Goal: Task Accomplishment & Management: Complete application form

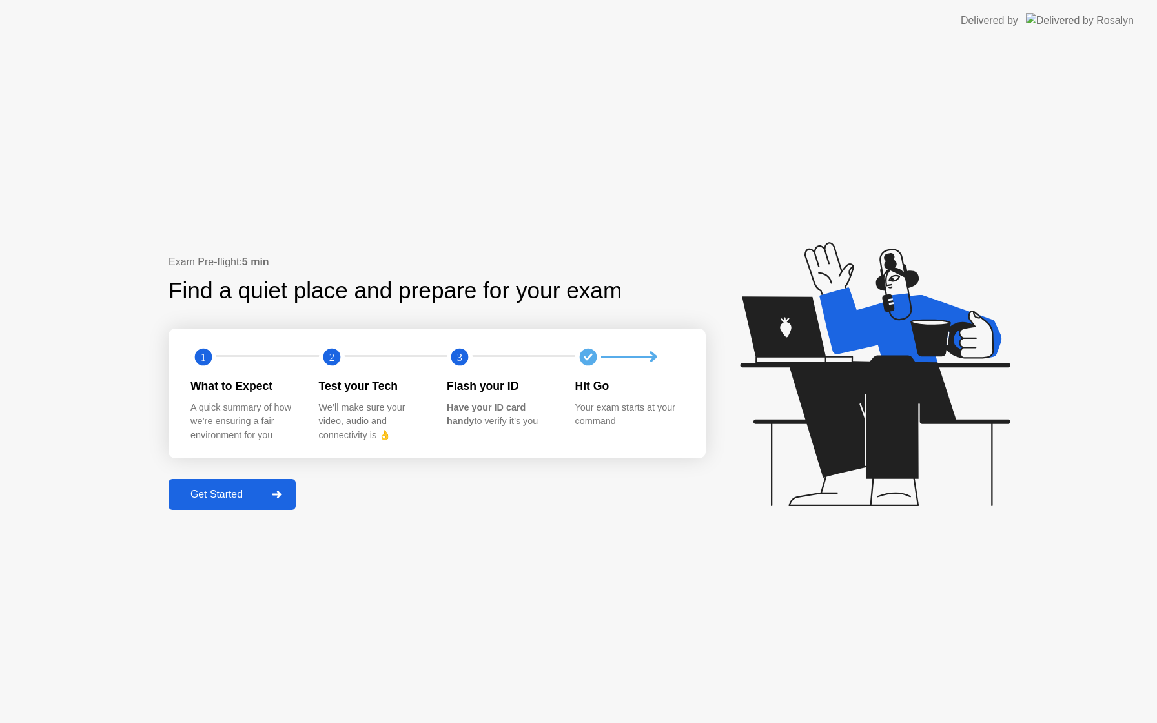
click at [243, 493] on div "Get Started" at bounding box center [216, 495] width 88 height 12
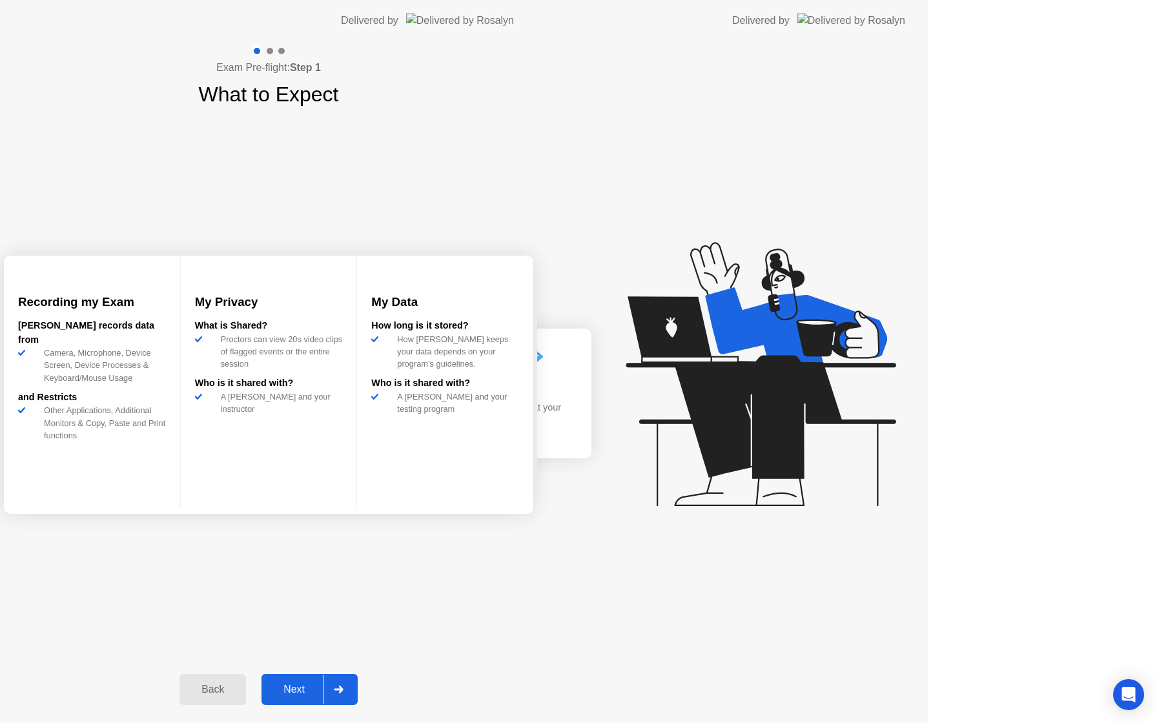
click at [243, 493] on div "Exam Pre-flight: Step 1 What to Expect Recording my Exam [PERSON_NAME] records …" at bounding box center [268, 382] width 537 height 682
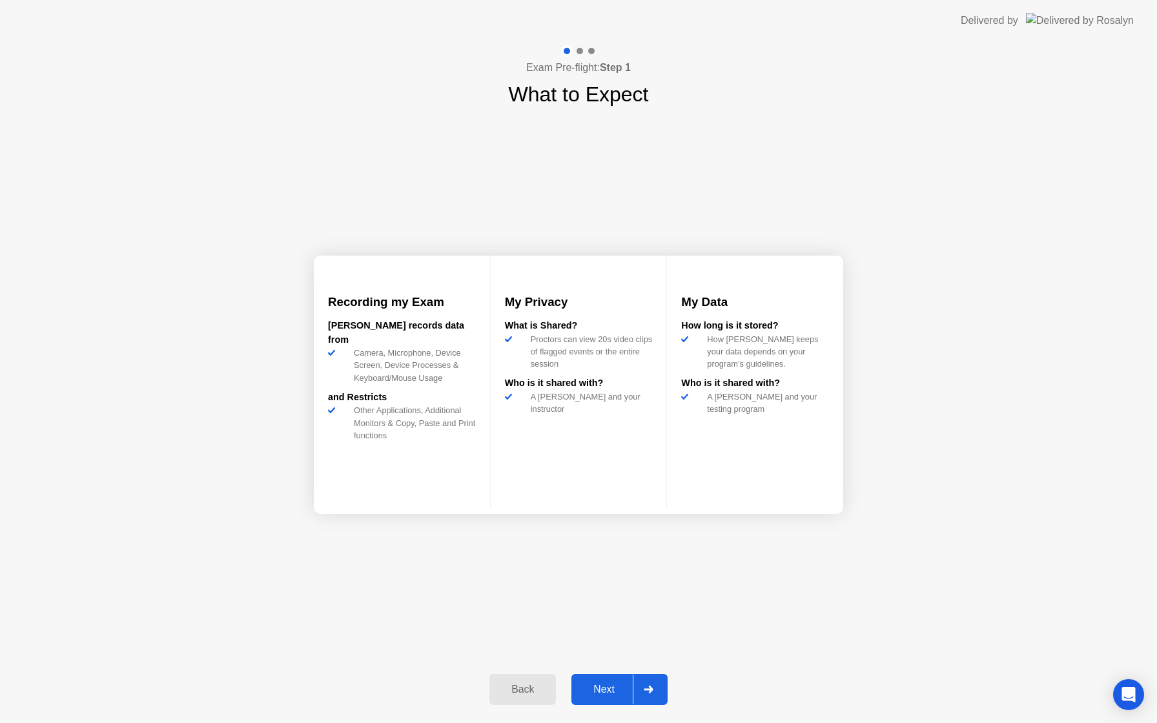
click at [601, 688] on div "Next" at bounding box center [603, 690] width 57 height 12
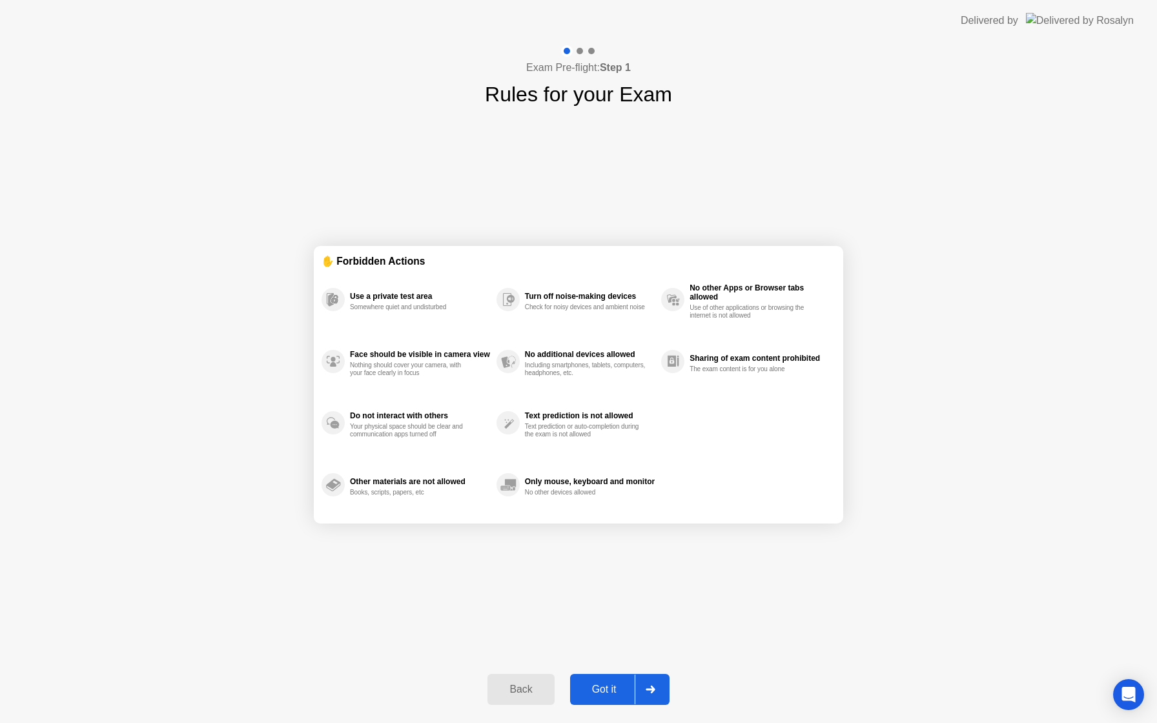
click at [604, 687] on div "Got it" at bounding box center [604, 690] width 61 height 12
select select "**********"
select select "*******"
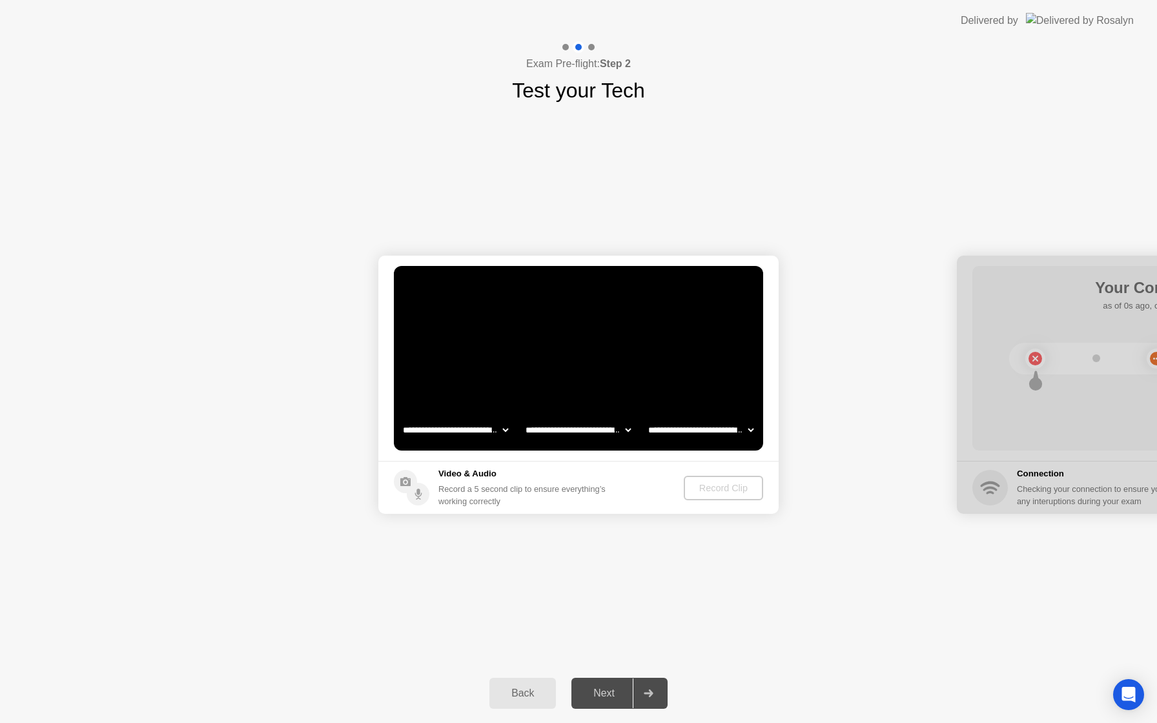
click at [606, 690] on div "Next" at bounding box center [603, 694] width 57 height 12
click at [480, 440] on select "**********" at bounding box center [455, 430] width 110 height 26
click at [607, 697] on div "Next" at bounding box center [603, 694] width 57 height 12
click at [609, 698] on div "Next" at bounding box center [603, 694] width 57 height 12
click at [612, 698] on div "Next" at bounding box center [603, 694] width 57 height 12
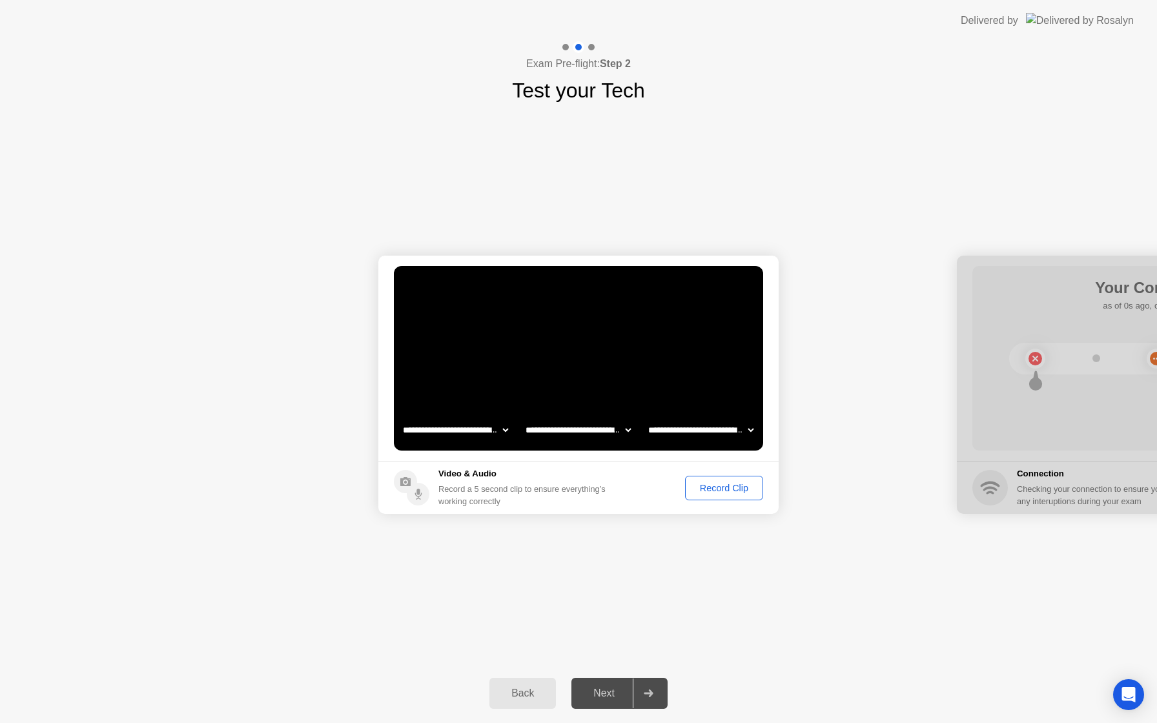
click at [645, 695] on icon at bounding box center [649, 694] width 10 height 8
click at [700, 495] on button "Record Clip" at bounding box center [724, 488] width 78 height 25
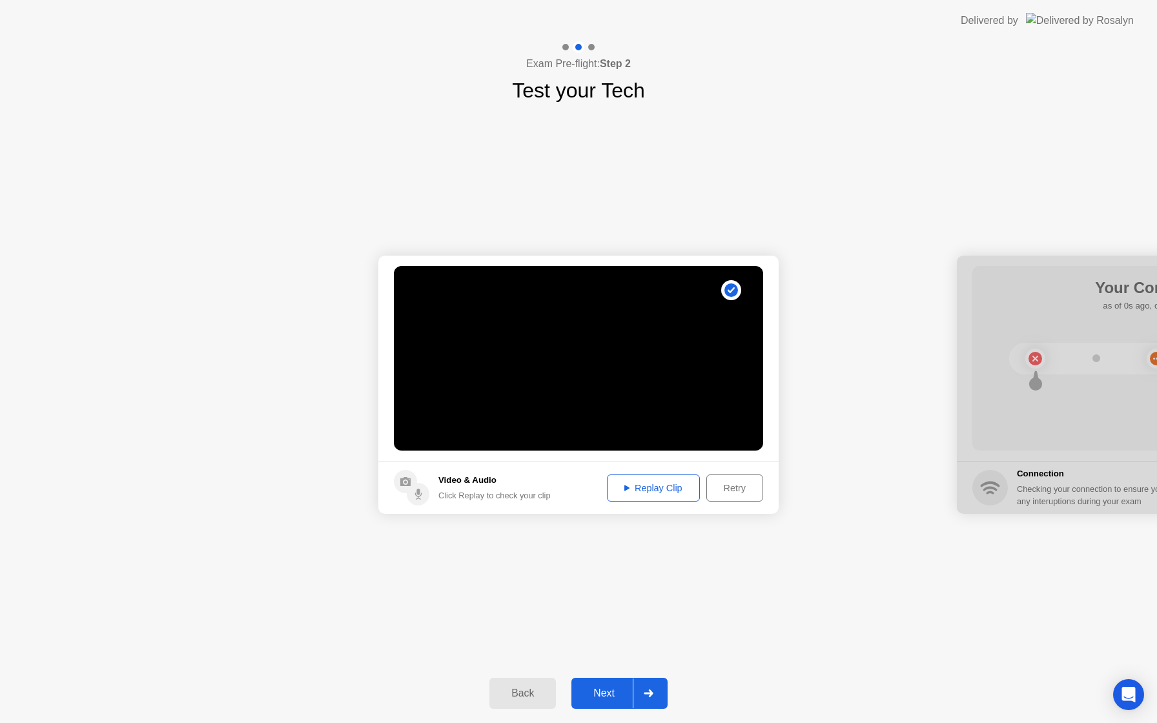
click at [634, 703] on div at bounding box center [648, 694] width 31 height 30
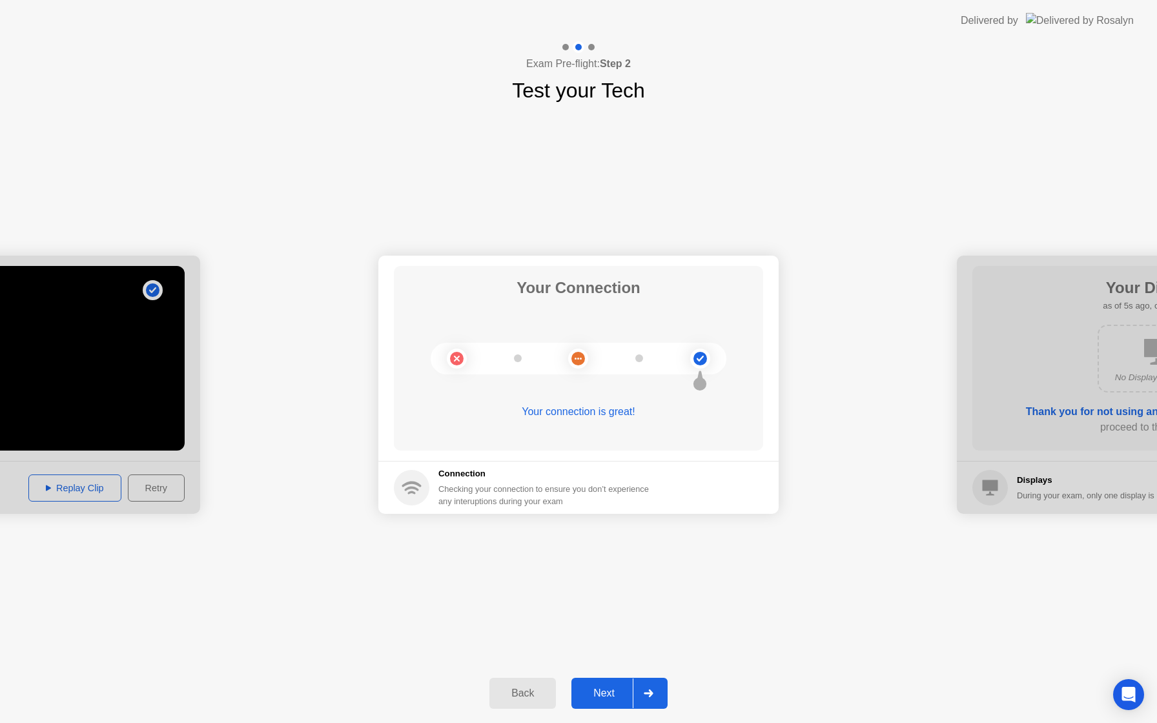
click at [605, 699] on div "Next" at bounding box center [603, 694] width 57 height 12
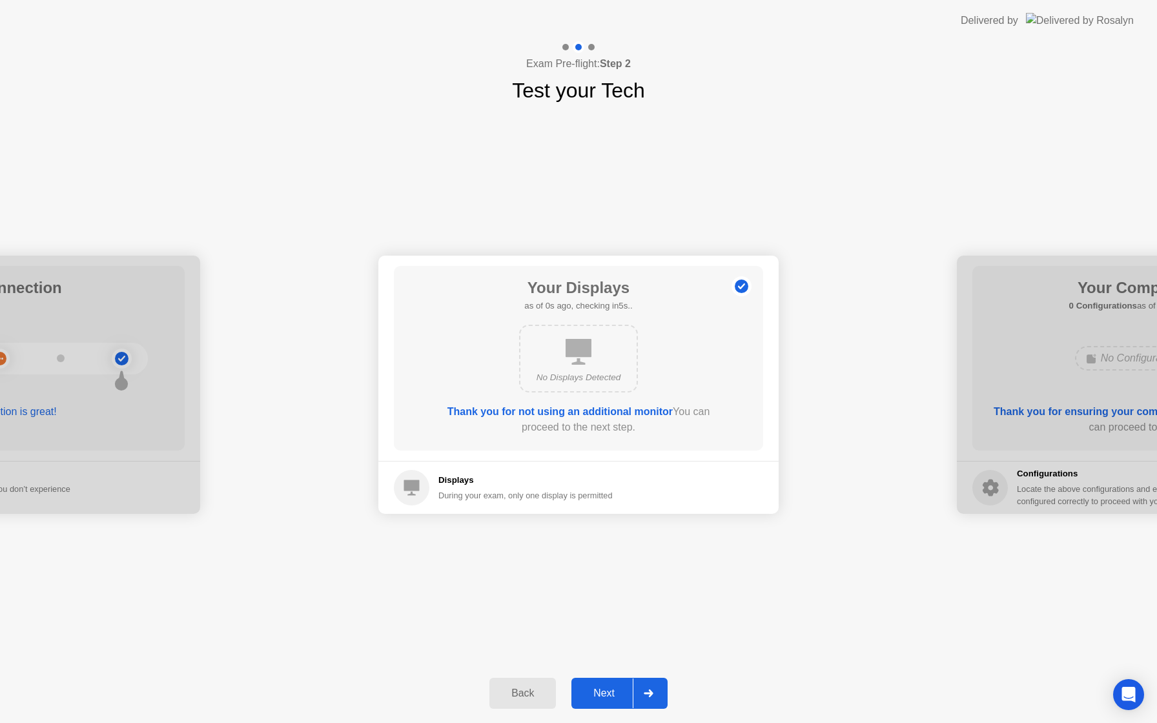
click at [605, 699] on div "Next" at bounding box center [603, 694] width 57 height 12
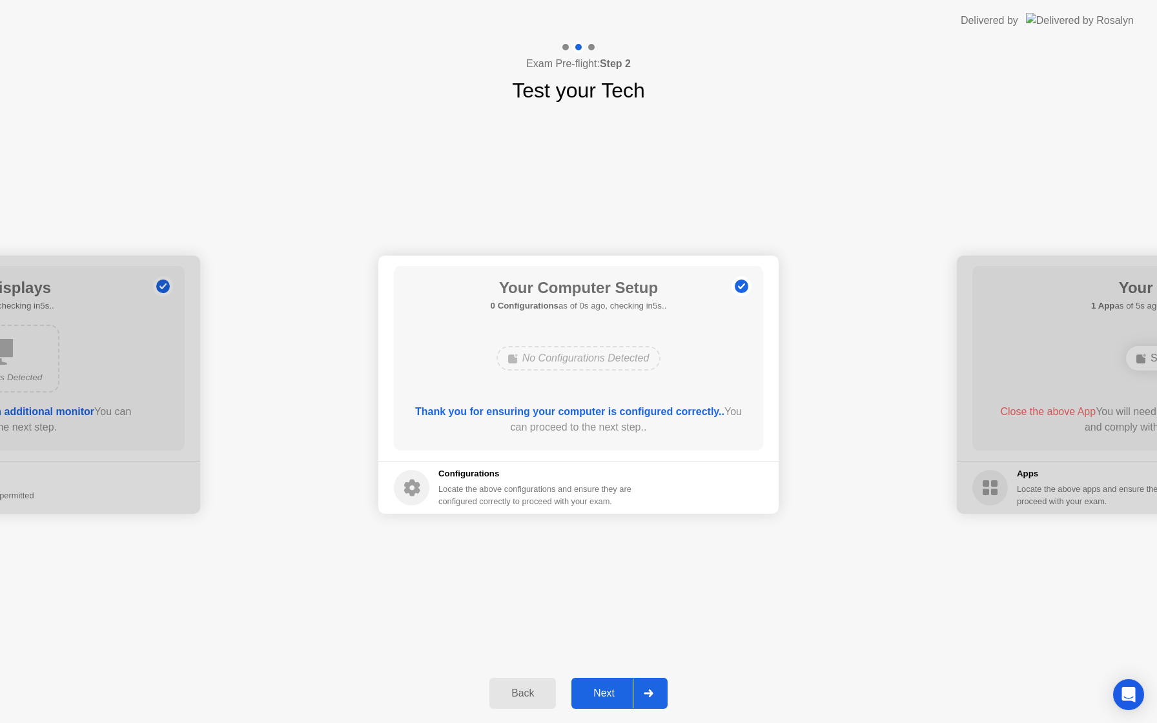
click at [605, 699] on div "Next" at bounding box center [603, 694] width 57 height 12
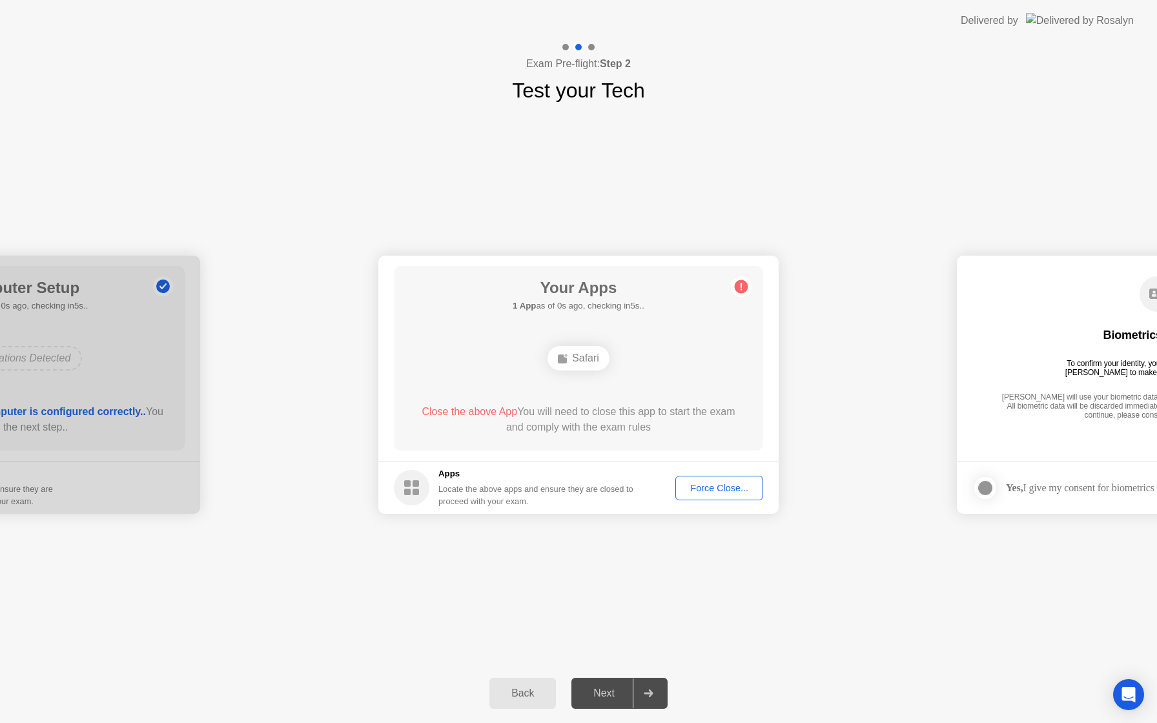
click at [605, 699] on div "Next" at bounding box center [603, 694] width 57 height 12
click at [583, 364] on div "Safari" at bounding box center [579, 358] width 62 height 25
click at [583, 366] on div "Safari" at bounding box center [579, 358] width 62 height 25
click at [583, 365] on div "Safari" at bounding box center [579, 358] width 62 height 25
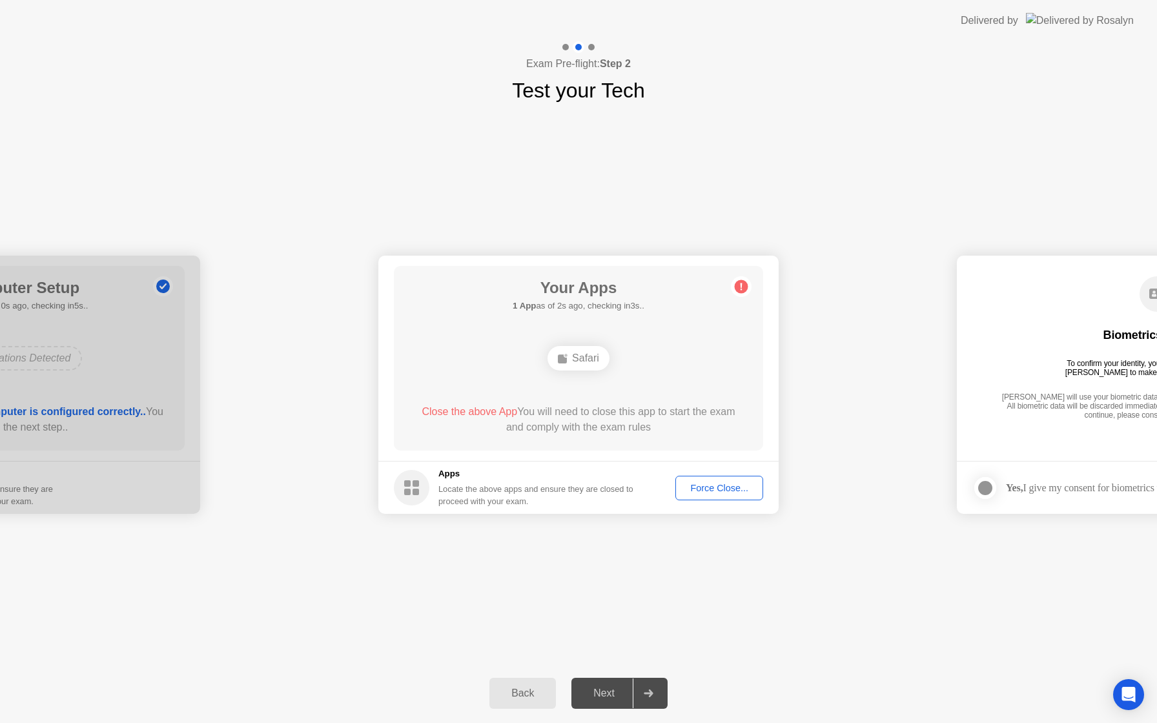
click at [499, 416] on span "Close the above App" at bounding box center [470, 411] width 96 height 11
click at [471, 413] on span "Close the above App" at bounding box center [470, 411] width 96 height 11
click at [482, 408] on span "Close the above App" at bounding box center [470, 411] width 96 height 11
click at [483, 415] on span "Close the above App" at bounding box center [470, 411] width 96 height 11
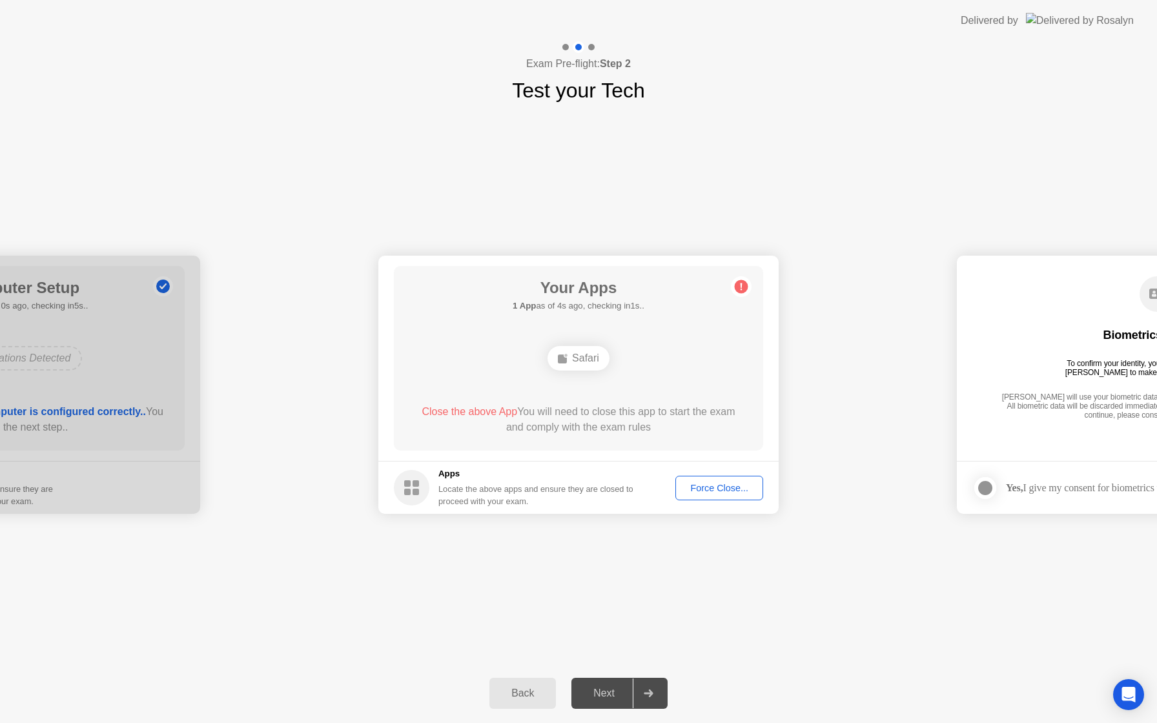
click at [595, 427] on div "Close the above App You will need to close this app to start the exam and compl…" at bounding box center [579, 419] width 333 height 31
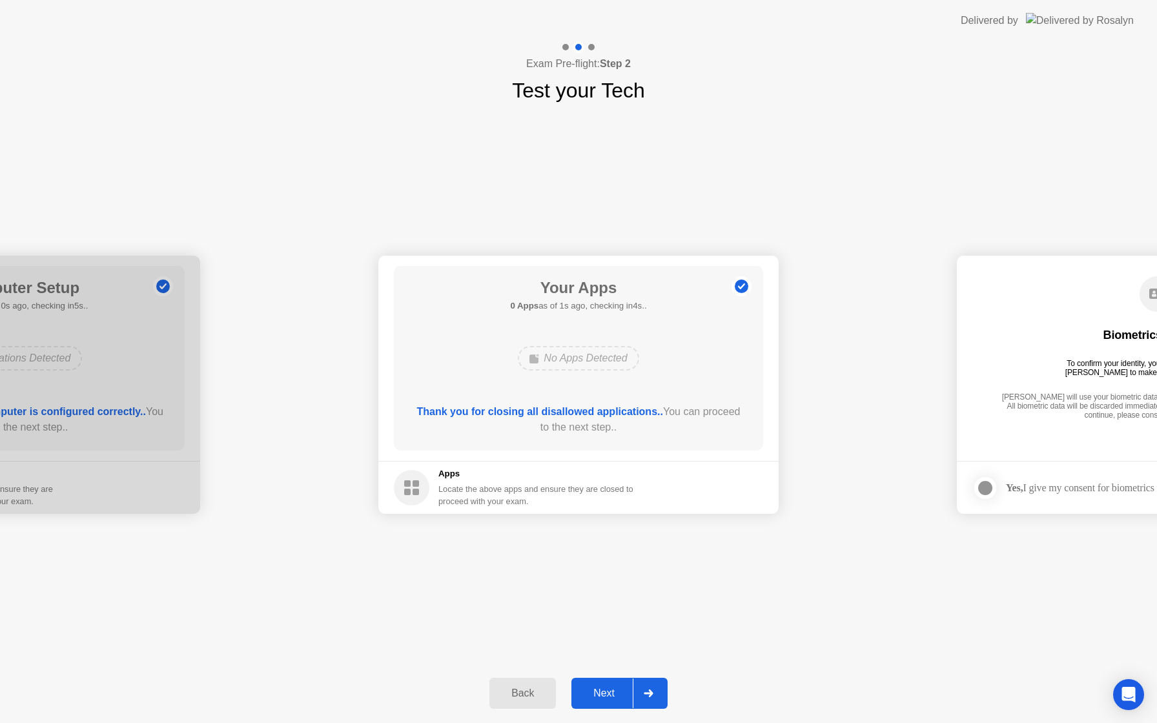
click at [605, 696] on div "Next" at bounding box center [603, 694] width 57 height 12
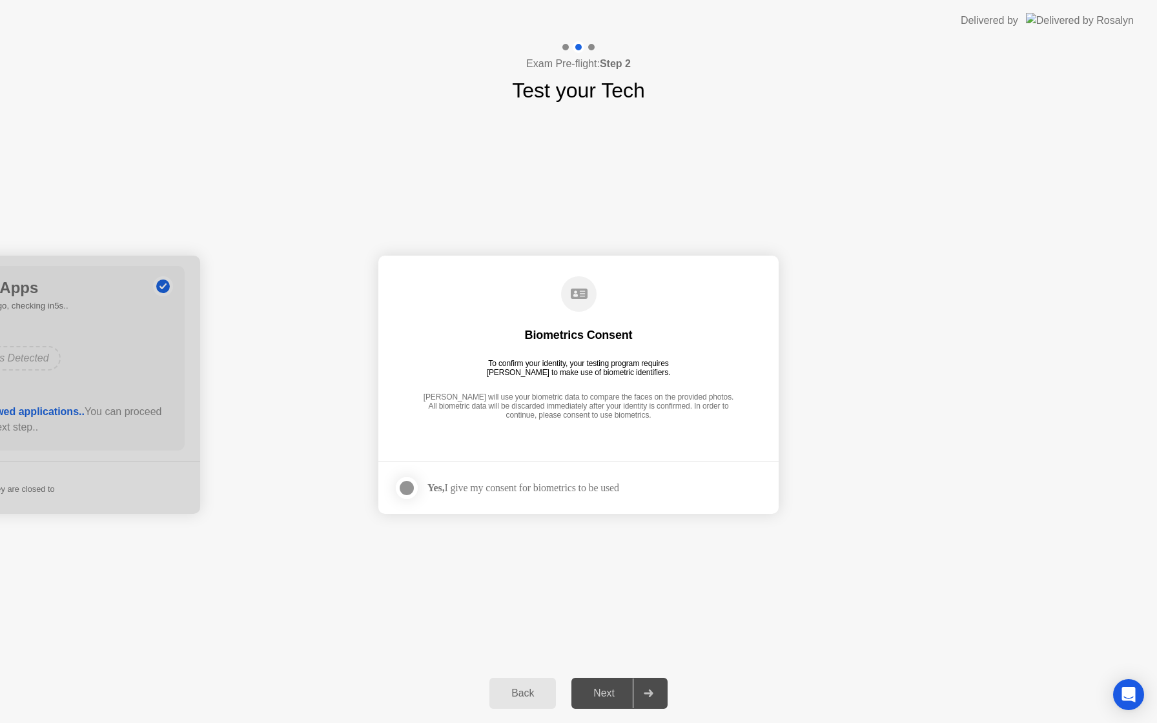
click at [606, 696] on div "Next" at bounding box center [603, 694] width 57 height 12
click at [670, 703] on div "Back Next" at bounding box center [578, 693] width 1157 height 59
click at [413, 489] on div at bounding box center [407, 489] width 16 height 16
click at [598, 688] on div "Next" at bounding box center [603, 694] width 57 height 12
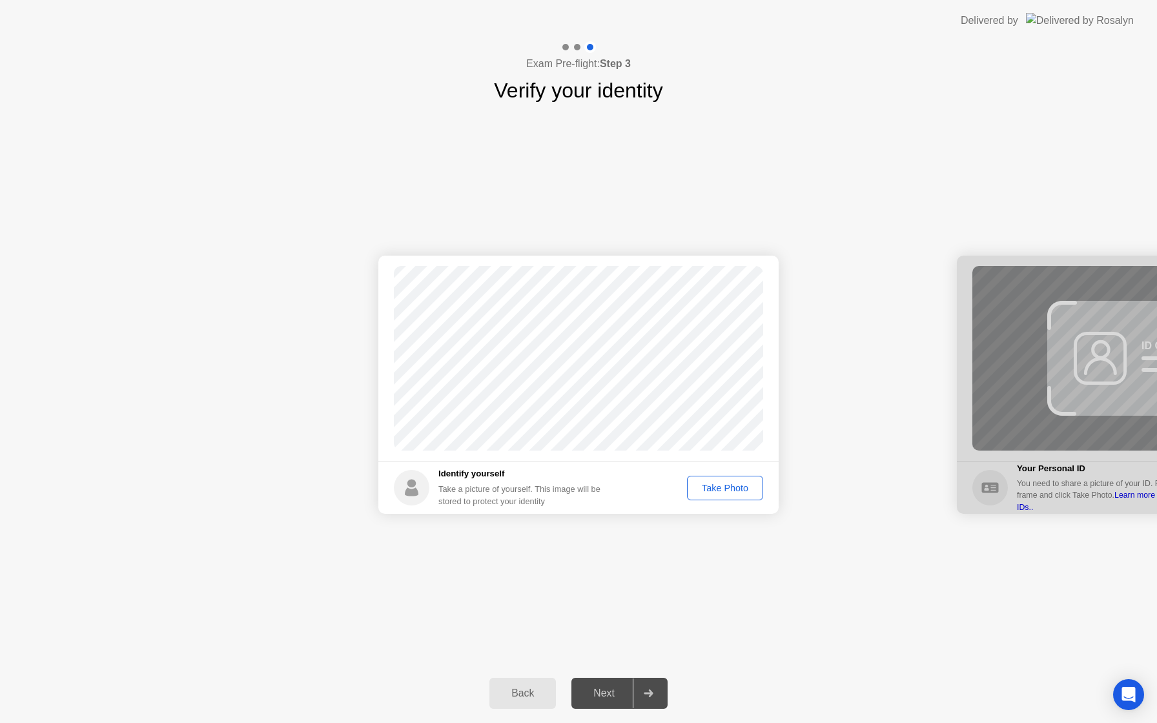
click at [611, 694] on div "Next" at bounding box center [603, 694] width 57 height 12
click at [637, 699] on div at bounding box center [648, 694] width 31 height 30
drag, startPoint x: 920, startPoint y: 391, endPoint x: 792, endPoint y: 395, distance: 127.9
click at [711, 485] on div "Take Photo" at bounding box center [725, 488] width 67 height 10
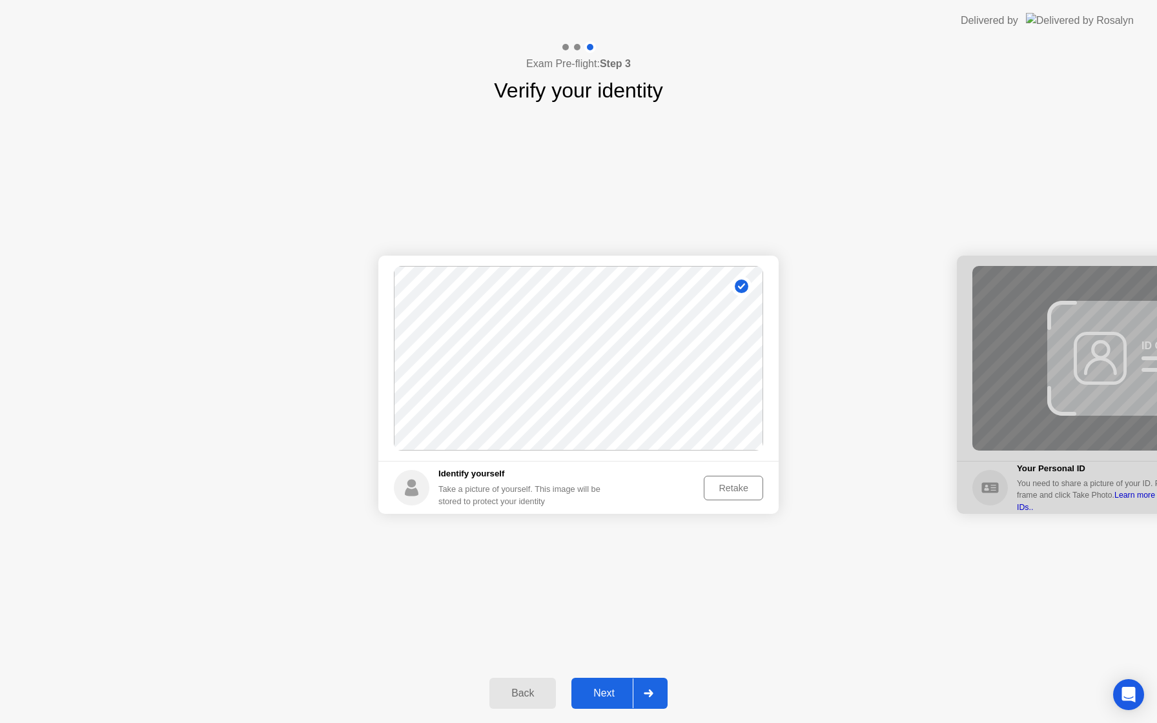
click at [624, 704] on button "Next" at bounding box center [620, 693] width 96 height 31
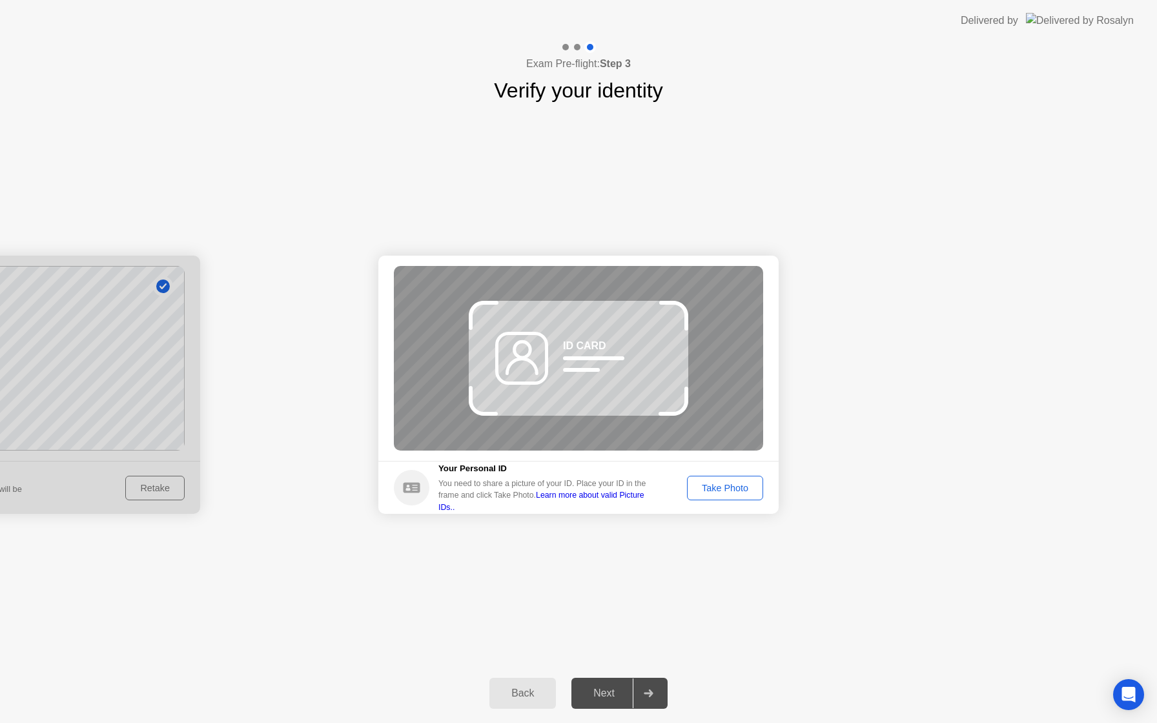
click at [708, 491] on div "Take Photo" at bounding box center [725, 488] width 67 height 10
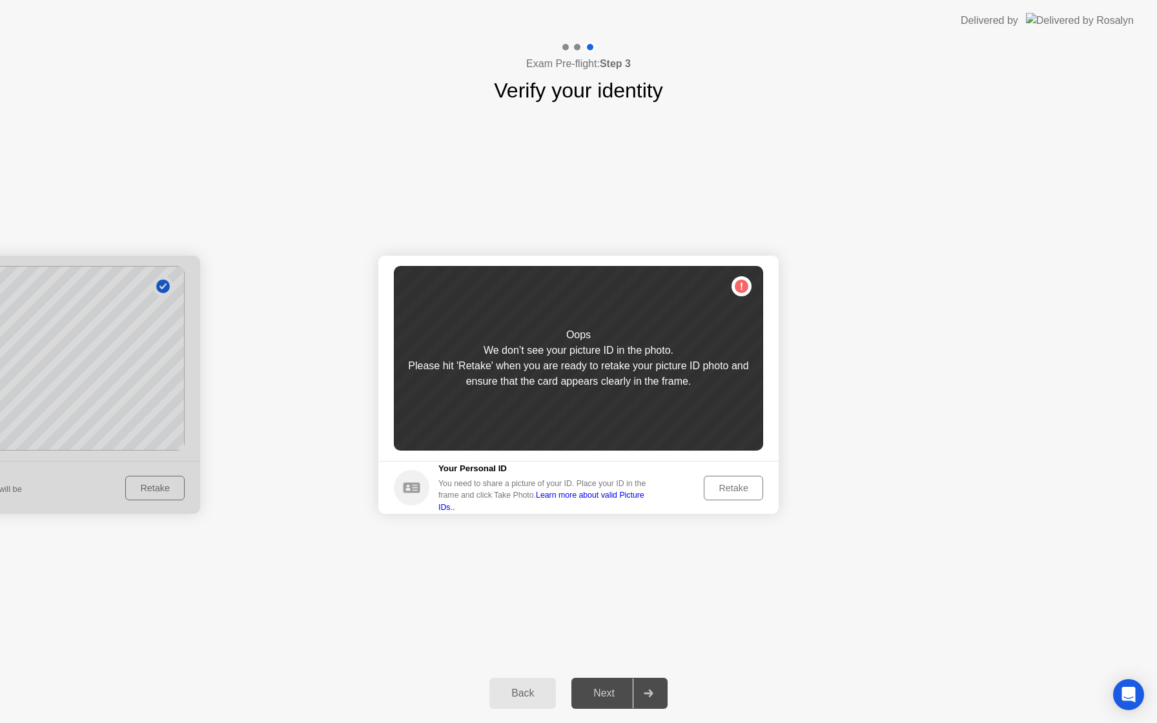
click at [712, 498] on button "Retake" at bounding box center [733, 488] width 59 height 25
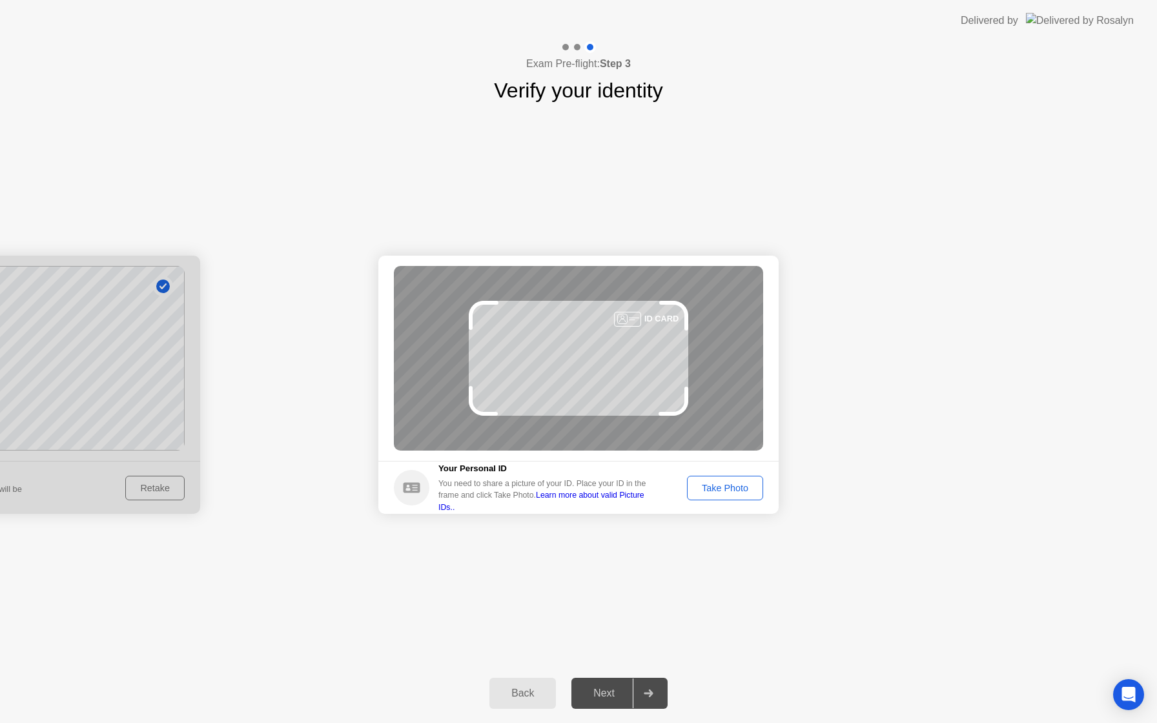
click at [634, 697] on div at bounding box center [648, 694] width 31 height 30
click at [730, 499] on button "Take Photo" at bounding box center [725, 488] width 76 height 25
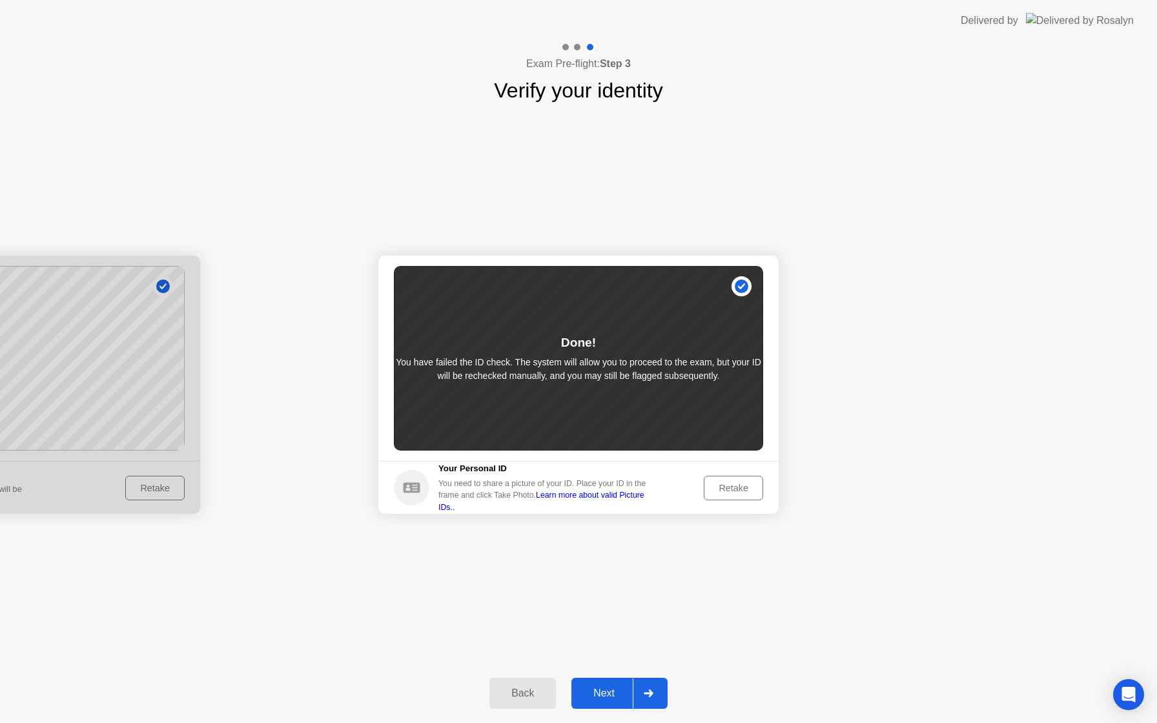
click at [639, 694] on div at bounding box center [648, 694] width 31 height 30
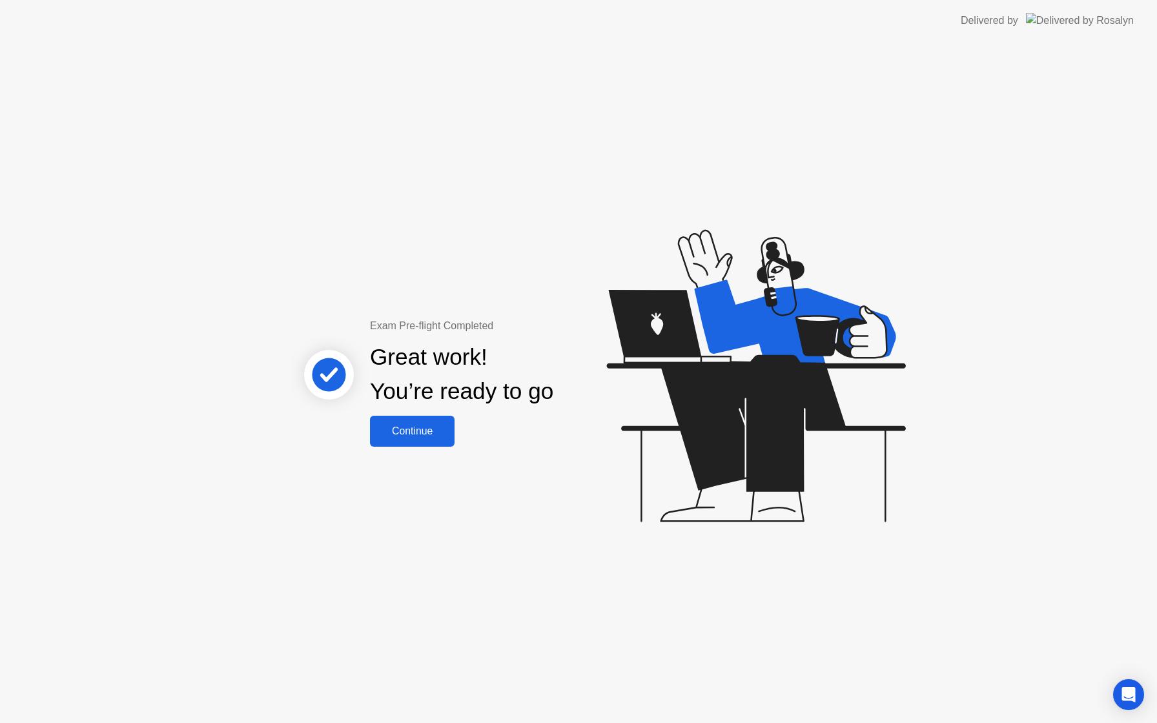
click at [430, 427] on div "Continue" at bounding box center [412, 432] width 77 height 12
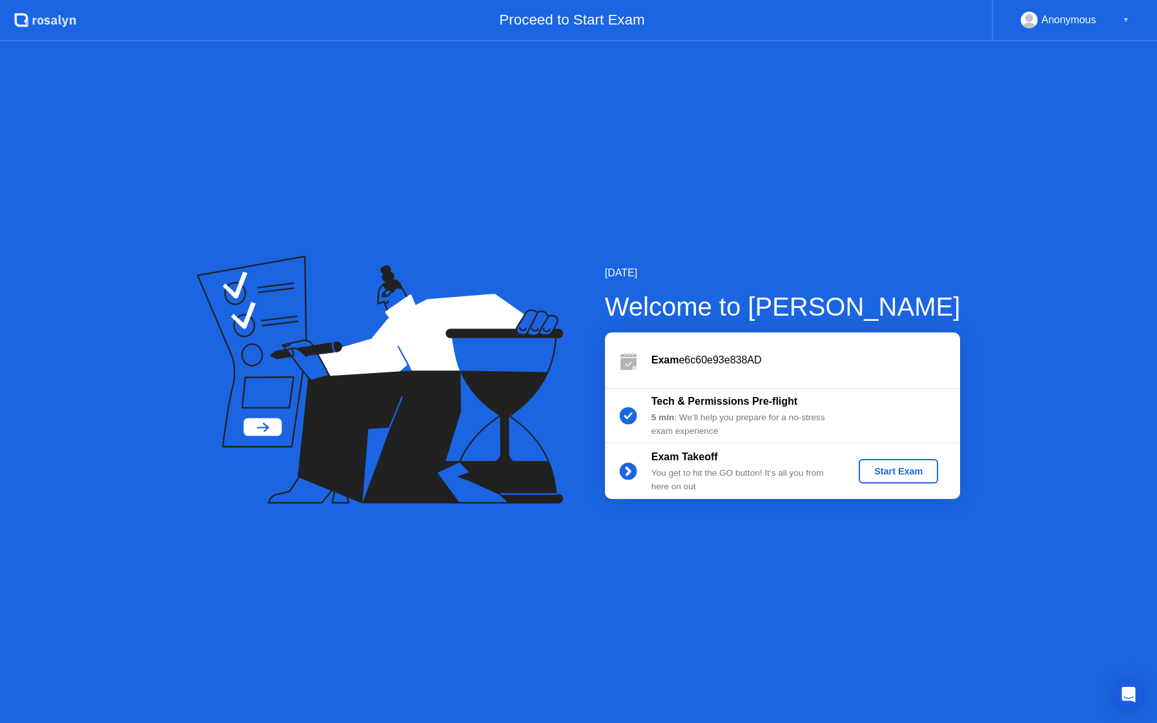
click at [889, 471] on div "Start Exam" at bounding box center [898, 471] width 69 height 10
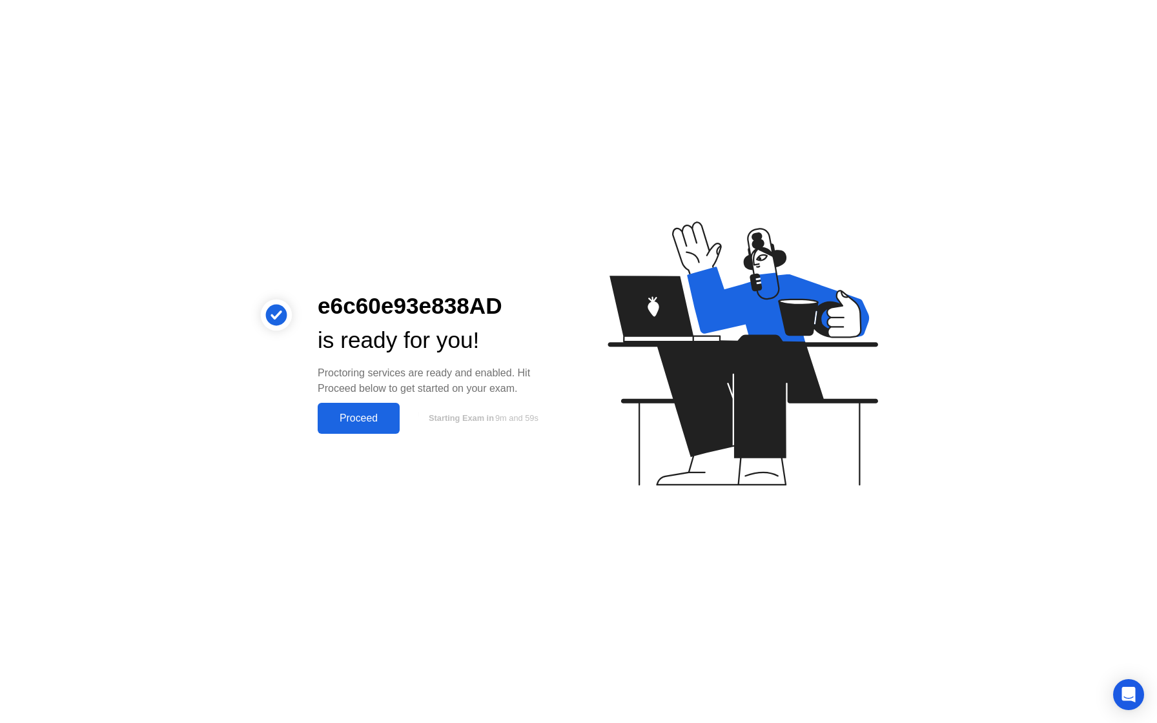
click at [369, 404] on button "Proceed" at bounding box center [359, 418] width 82 height 31
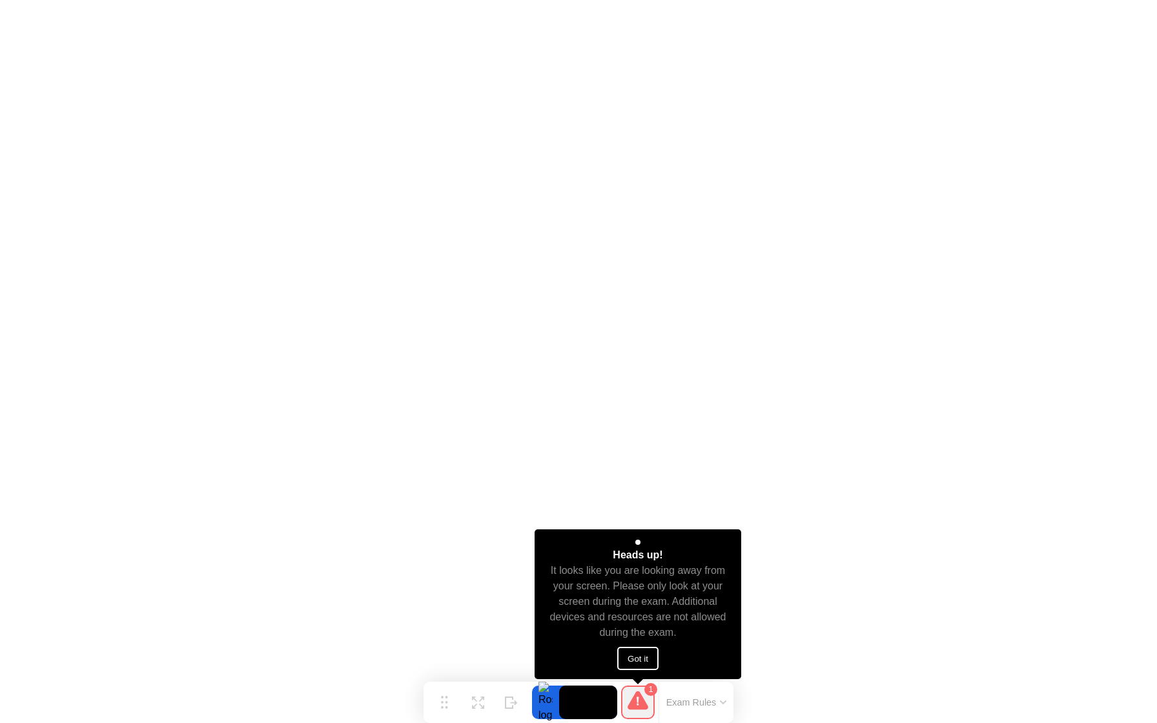
click at [638, 659] on button "Got it" at bounding box center [637, 658] width 41 height 23
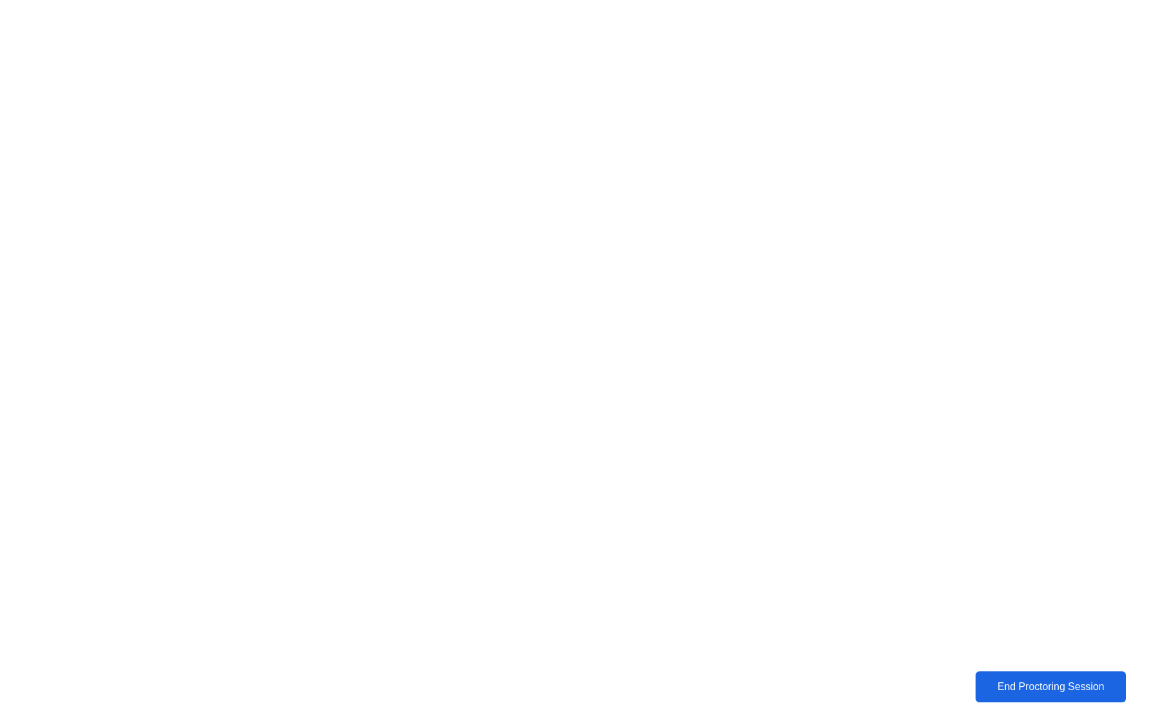
click at [1003, 686] on div "End Proctoring Session" at bounding box center [1051, 687] width 143 height 12
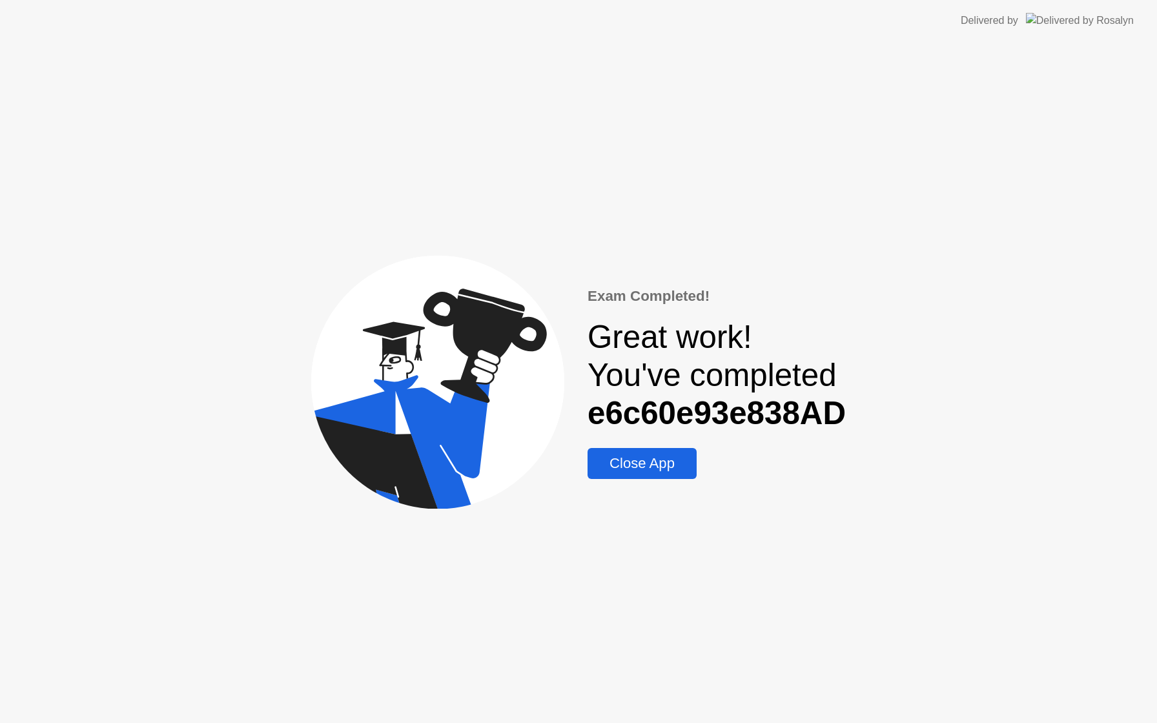
click at [659, 468] on div "Close App" at bounding box center [642, 463] width 101 height 17
